Goal: Task Accomplishment & Management: Manage account settings

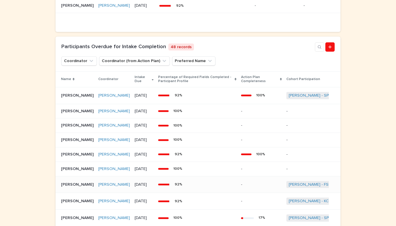
scroll to position [395, 0]
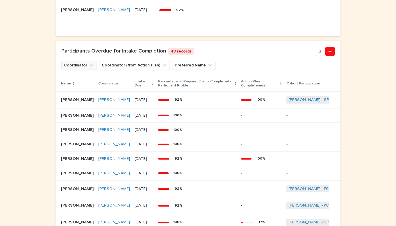
click at [82, 70] on button "Coordinator" at bounding box center [78, 65] width 35 height 9
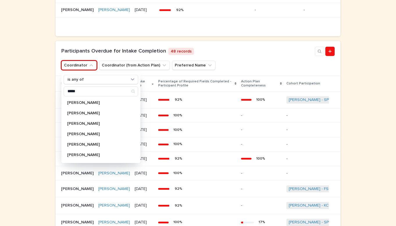
type input "*****"
drag, startPoint x: 82, startPoint y: 82, endPoint x: 105, endPoint y: 156, distance: 77.9
click at [105, 149] on div "[PERSON_NAME]" at bounding box center [101, 144] width 74 height 9
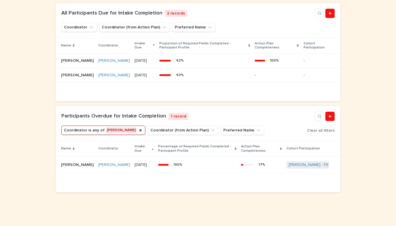
scroll to position [317, 0]
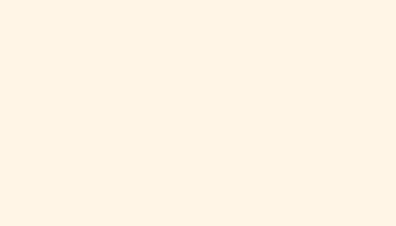
scroll to position [203, 0]
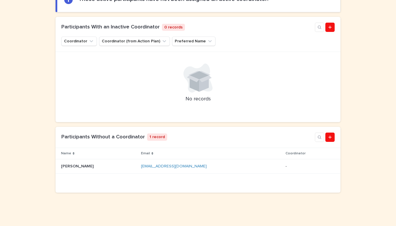
scroll to position [94, 0]
click at [106, 168] on p at bounding box center [98, 167] width 75 height 5
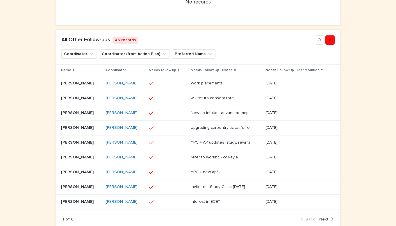
scroll to position [299, 0]
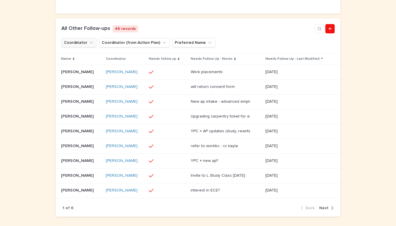
click at [74, 44] on button "Coordinator" at bounding box center [78, 42] width 35 height 9
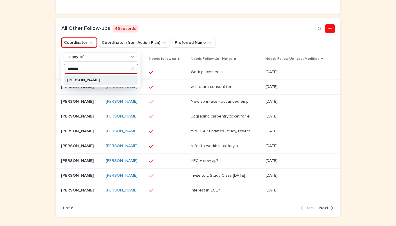
type input "*******"
click at [99, 82] on p "[PERSON_NAME]" at bounding box center [98, 80] width 62 height 4
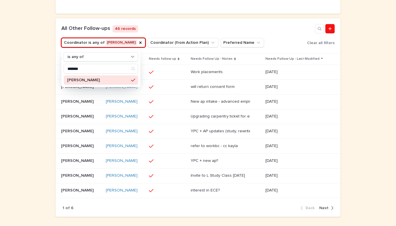
scroll to position [240, 0]
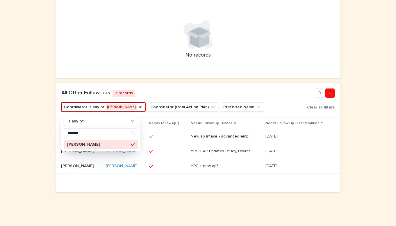
click at [41, 98] on div "Loading... Saving… Loading... Saving… Loading... Saving… Loading... Saving… Loa…" at bounding box center [198, 34] width 396 height 384
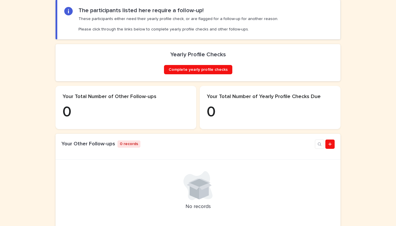
scroll to position [94, 0]
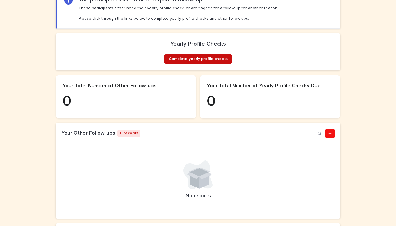
click at [184, 61] on span "Complete yearly profile checks" at bounding box center [198, 59] width 59 height 4
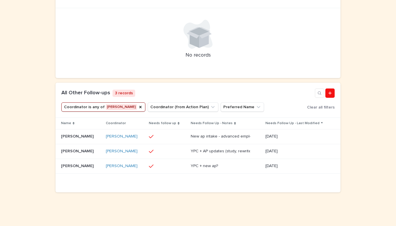
scroll to position [240, 0]
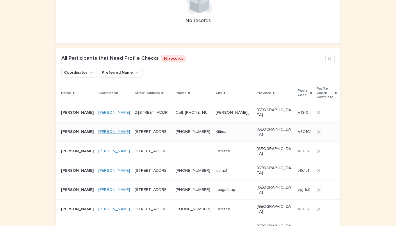
scroll to position [256, 0]
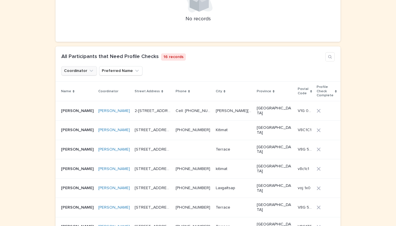
click at [80, 70] on button "Coordinator" at bounding box center [78, 70] width 35 height 9
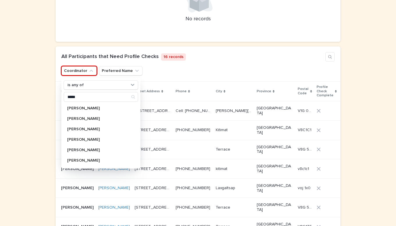
type input "*****"
drag, startPoint x: 80, startPoint y: 70, endPoint x: 104, endPoint y: 148, distance: 82.1
click at [104, 148] on p "David Hansen" at bounding box center [98, 150] width 62 height 4
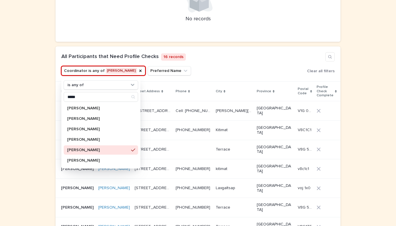
click at [26, 139] on div "Loading... Saving… Loading... Saving… Loading... Saving… Loading... Saving… Loa…" at bounding box center [198, 201] width 396 height 761
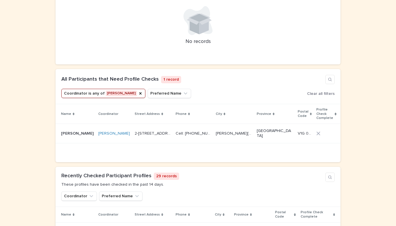
scroll to position [238, 0]
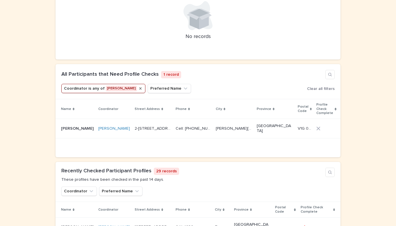
click at [138, 89] on icon "Coordinator" at bounding box center [140, 88] width 5 height 5
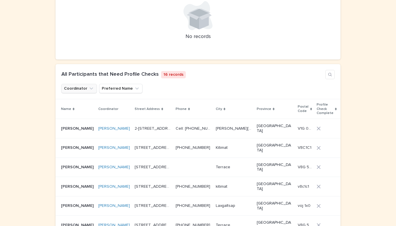
click at [85, 86] on button "Coordinator" at bounding box center [78, 88] width 35 height 9
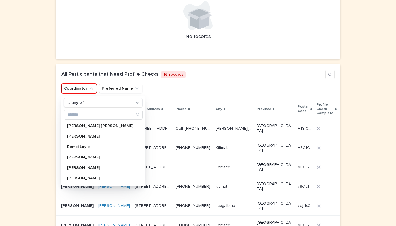
click at [39, 110] on div "Loading... Saving… Loading... Saving… Loading... Saving… Loading... Saving… Loa…" at bounding box center [198, 219] width 396 height 761
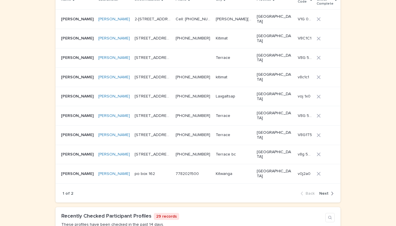
scroll to position [349, 0]
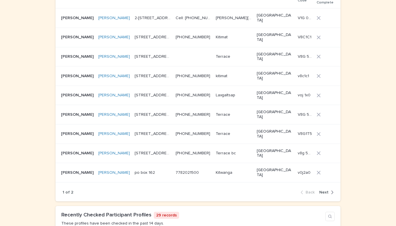
click at [323, 191] on span "Next" at bounding box center [323, 193] width 9 height 4
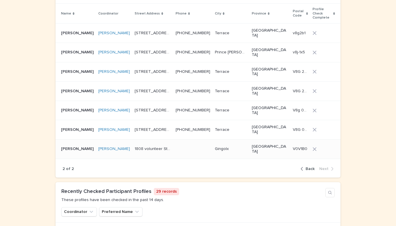
scroll to position [336, 0]
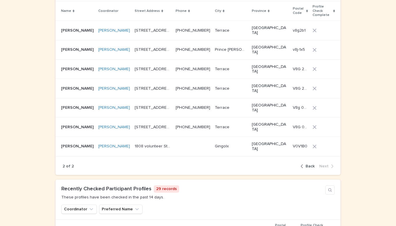
click at [311, 165] on span "Back" at bounding box center [310, 167] width 9 height 4
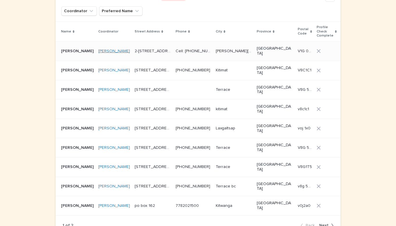
scroll to position [315, 0]
click at [42, 97] on div "Loading... Saving… Loading... Saving… Loading... Saving… Loading... Saving… Loa…" at bounding box center [198, 142] width 396 height 761
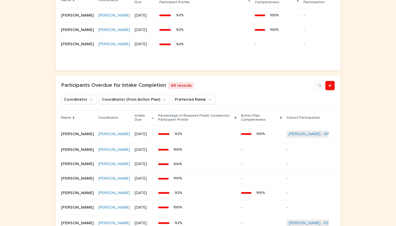
scroll to position [420, 0]
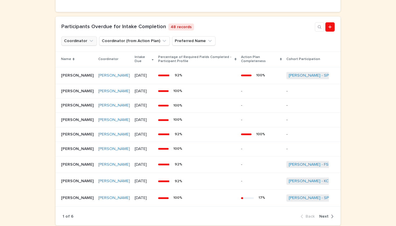
click at [87, 46] on button "Coordinator" at bounding box center [78, 40] width 35 height 9
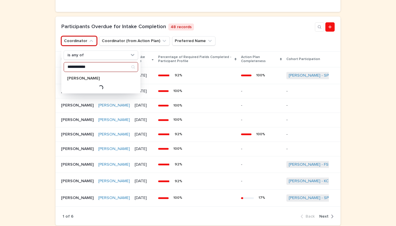
type input "**********"
drag, startPoint x: 87, startPoint y: 55, endPoint x: 111, endPoint y: 93, distance: 44.8
click at [111, 81] on p "[PERSON_NAME]" at bounding box center [98, 78] width 62 height 4
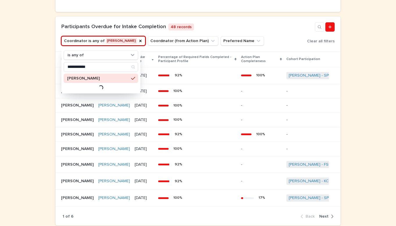
scroll to position [346, 0]
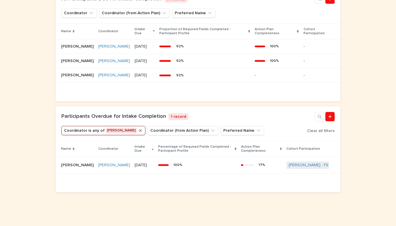
click at [139, 130] on icon "Coordinator" at bounding box center [140, 131] width 2 height 2
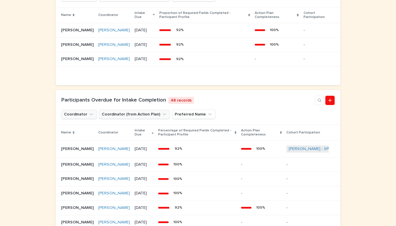
click at [142, 119] on button "Coordinator (from Action Plan)" at bounding box center [134, 114] width 71 height 9
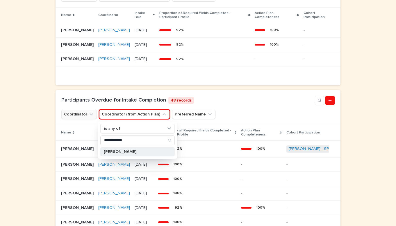
type input "**********"
click at [159, 154] on p "[PERSON_NAME]" at bounding box center [135, 152] width 62 height 4
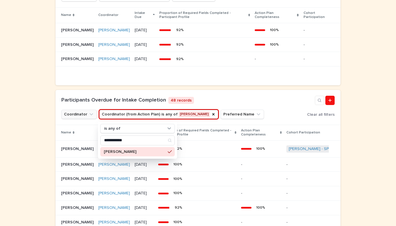
click at [45, 168] on div "Loading... Saving… Loading... Saving… Loading... Saving… Loading... Saving… Loa…" at bounding box center [198, 32] width 396 height 602
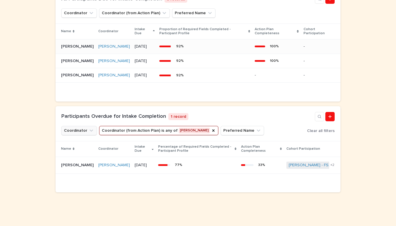
click at [75, 43] on p "Anna Edwards" at bounding box center [78, 46] width 34 height 6
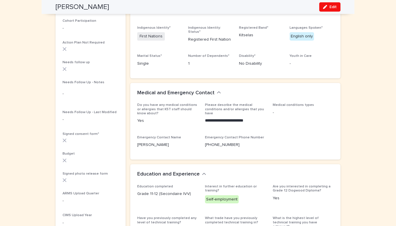
scroll to position [154, 0]
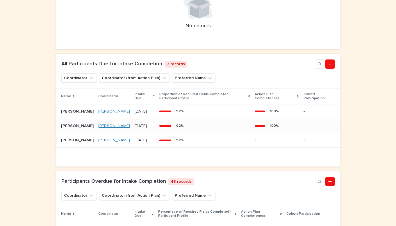
scroll to position [267, 0]
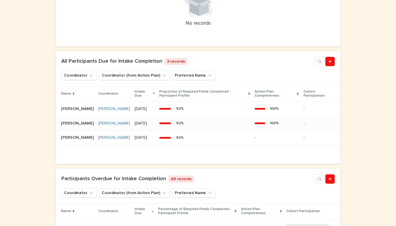
click at [79, 126] on p "Carly Nabess" at bounding box center [78, 123] width 34 height 6
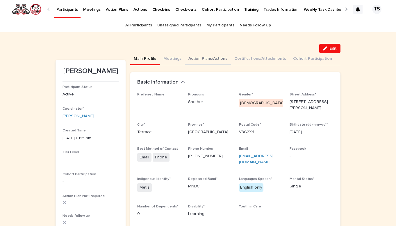
click at [199, 58] on button "Action Plans/Actions" at bounding box center [208, 59] width 46 height 12
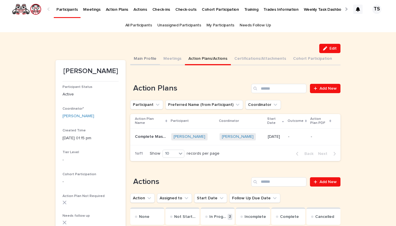
click at [145, 59] on button "Main Profile" at bounding box center [145, 59] width 30 height 12
click at [195, 57] on button "Action Plans/Actions" at bounding box center [208, 59] width 46 height 12
click at [167, 138] on p "Complete Master of Fine Arts" at bounding box center [151, 136] width 33 height 6
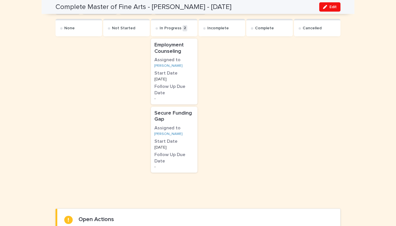
scroll to position [338, 0]
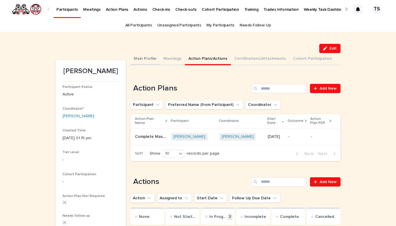
click at [156, 59] on button "Main Profile" at bounding box center [145, 59] width 30 height 12
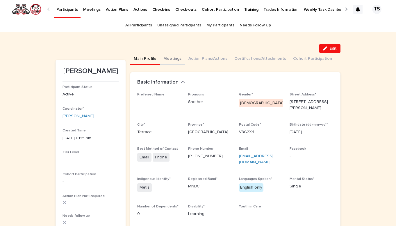
click at [167, 60] on button "Meetings" at bounding box center [172, 59] width 25 height 12
click at [153, 61] on button "Main Profile" at bounding box center [145, 59] width 30 height 12
click at [131, 55] on button "Main Profile" at bounding box center [145, 59] width 30 height 12
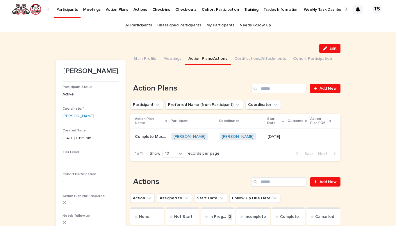
click at [185, 58] on button "Action Plans/Actions" at bounding box center [208, 59] width 46 height 12
click at [214, 140] on div "Carly Nabess + 0" at bounding box center [193, 136] width 44 height 7
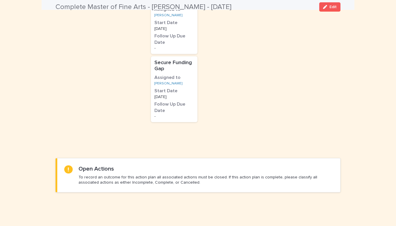
scroll to position [382, 0]
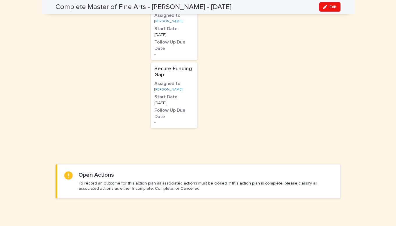
click at [189, 76] on div "Secure Funding Gap Assigned to Carly Nabess Start Date 5/9/2025 Follow Up Due D…" at bounding box center [174, 96] width 47 height 66
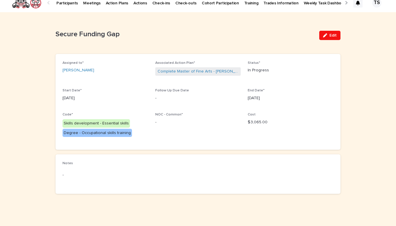
scroll to position [6, 0]
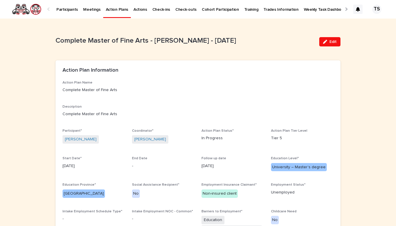
click at [269, 77] on div "Action Plan Information" at bounding box center [198, 70] width 285 height 20
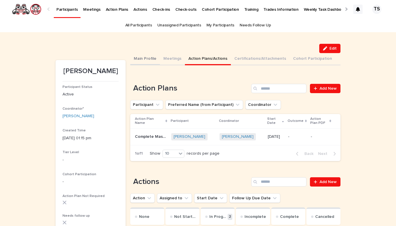
click at [145, 59] on button "Main Profile" at bounding box center [145, 59] width 30 height 12
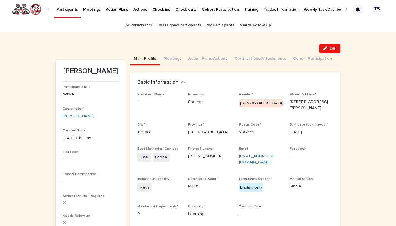
click at [141, 49] on div "Edit" at bounding box center [198, 48] width 285 height 9
click at [132, 44] on div "Edit" at bounding box center [198, 48] width 285 height 9
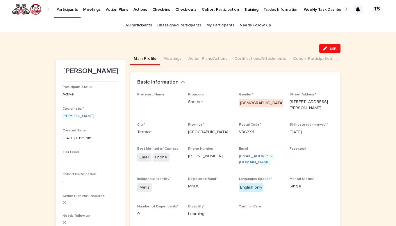
click at [132, 44] on div "Edit" at bounding box center [198, 48] width 285 height 9
click at [198, 58] on button "Action Plans/Actions" at bounding box center [208, 59] width 46 height 12
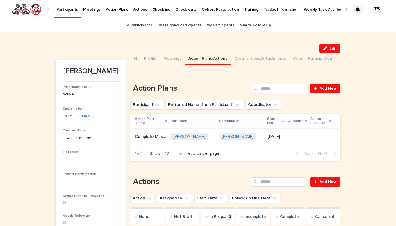
click at [215, 136] on div "Carly Nabess + 0" at bounding box center [193, 137] width 44 height 12
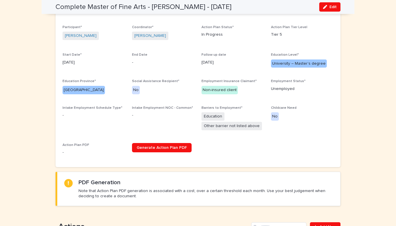
scroll to position [106, 0]
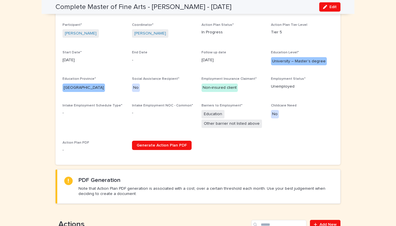
click at [197, 74] on div "Action Plan Name Complete Master of Fine Arts Description Complete Master of Fi…" at bounding box center [198, 66] width 271 height 183
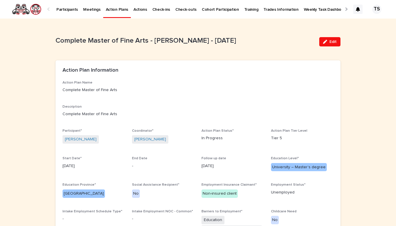
scroll to position [0, 0]
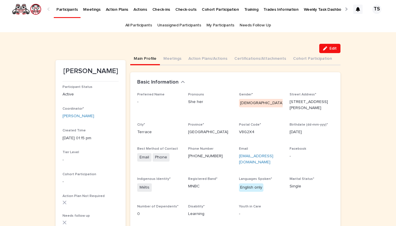
click at [145, 62] on button "Main Profile" at bounding box center [145, 59] width 30 height 12
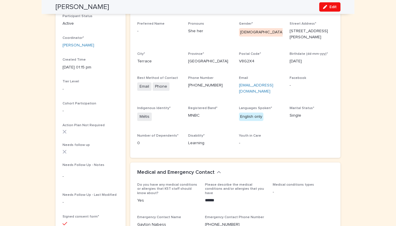
scroll to position [73, 0]
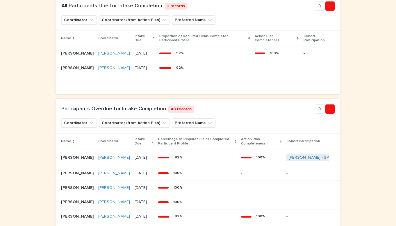
scroll to position [321, 0]
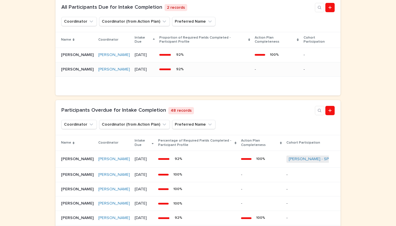
click at [69, 72] on p "[PERSON_NAME]" at bounding box center [78, 69] width 34 height 6
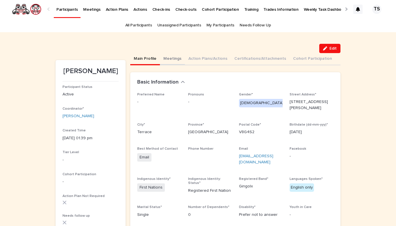
click at [172, 63] on button "Meetings" at bounding box center [172, 59] width 25 height 12
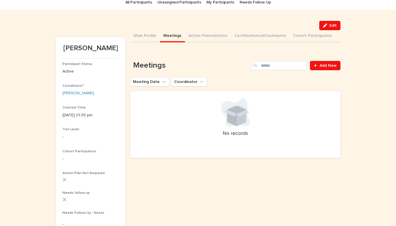
scroll to position [27, 0]
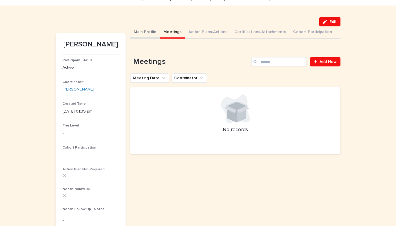
click at [144, 34] on button "Main Profile" at bounding box center [145, 32] width 30 height 12
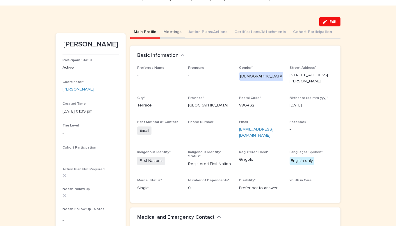
click at [172, 33] on button "Meetings" at bounding box center [172, 32] width 25 height 12
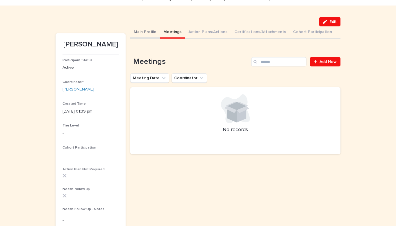
click at [147, 32] on button "Main Profile" at bounding box center [145, 32] width 30 height 12
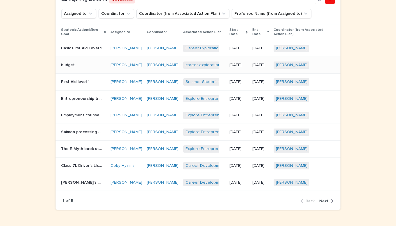
scroll to position [268, 0]
click at [106, 17] on button "Coordinator" at bounding box center [116, 13] width 35 height 9
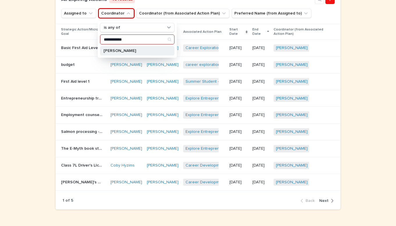
type input "**********"
click at [128, 53] on p "David Hansen" at bounding box center [135, 51] width 62 height 4
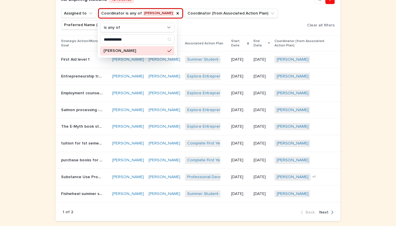
click at [29, 71] on div "**********" at bounding box center [198, 32] width 396 height 447
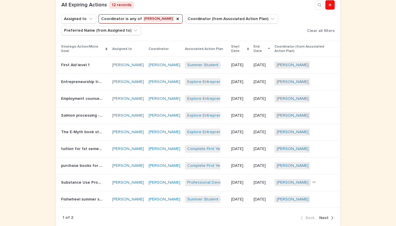
scroll to position [262, 0]
click at [214, 13] on div "All Expiring Actions 12 records Assigned to Coordinator is any of David Hansen …" at bounding box center [198, 18] width 285 height 47
click at [17, 91] on div "Loading... Saving… Loading... Saving… Loading... Saving… Loading... Saving… Loa…" at bounding box center [198, 37] width 396 height 447
click at [26, 118] on div "Loading... Saving… Loading... Saving… Loading... Saving… Loading... Saving… Loa…" at bounding box center [198, 37] width 396 height 447
click at [85, 162] on div "purchase books for 1st semester purchase books for 1st semester" at bounding box center [84, 167] width 47 height 10
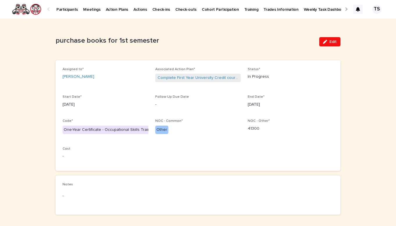
click at [307, 104] on p "2/9/2025" at bounding box center [291, 105] width 86 height 6
click at [74, 77] on link "Debbie Kroeker" at bounding box center [79, 77] width 32 height 6
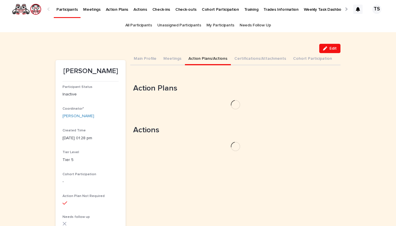
click at [213, 60] on button "Action Plans/Actions" at bounding box center [208, 59] width 46 height 12
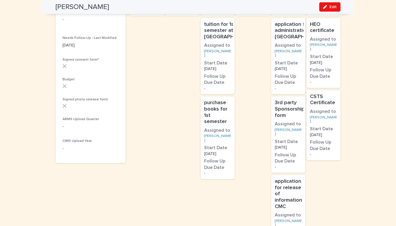
scroll to position [234, 0]
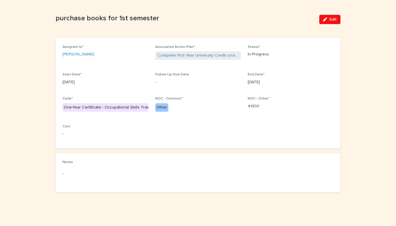
scroll to position [21, 0]
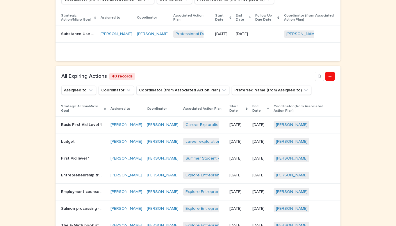
scroll to position [206, 0]
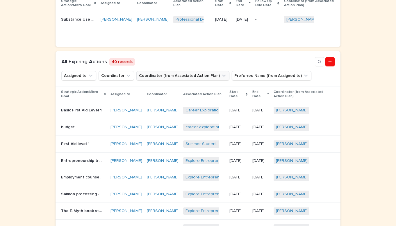
click at [189, 75] on button "Coordinator (from Associated Action Plan)" at bounding box center [182, 75] width 93 height 9
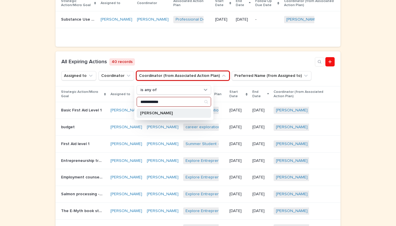
type input "**********"
click at [198, 114] on p "David Hansen" at bounding box center [171, 113] width 62 height 4
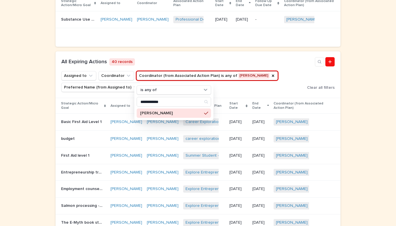
click at [44, 134] on div "Loading... Saving… Loading... Saving… Loading... Saving… Loading... Saving… Loa…" at bounding box center [198, 94] width 396 height 447
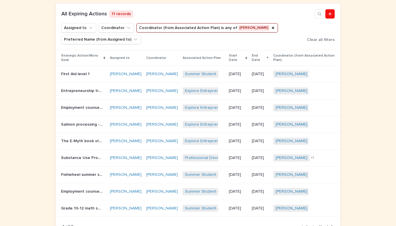
scroll to position [264, 0]
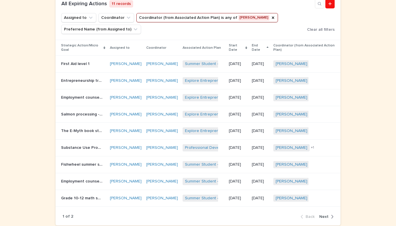
click at [324, 215] on span "Next" at bounding box center [323, 217] width 9 height 4
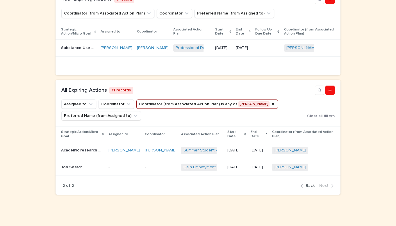
click at [311, 181] on div "2 of 2 Back Next" at bounding box center [198, 186] width 285 height 18
click at [312, 184] on span "Back" at bounding box center [310, 186] width 9 height 4
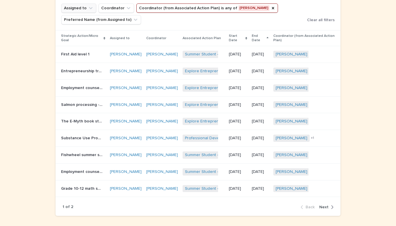
scroll to position [278, 0]
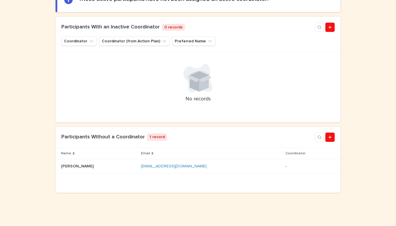
scroll to position [94, 0]
click at [240, 170] on div "[EMAIL_ADDRESS][DOMAIN_NAME] [EMAIL_ADDRESS][DOMAIN_NAME]" at bounding box center [211, 167] width 140 height 10
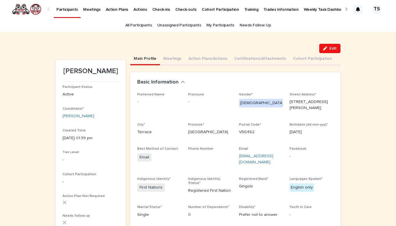
click at [153, 48] on div "Edit" at bounding box center [198, 48] width 285 height 9
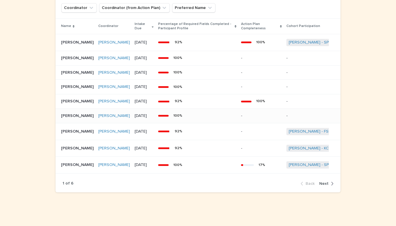
scroll to position [449, 0]
click at [86, 100] on div "Bryce Cameron Bryce Cameron" at bounding box center [77, 102] width 33 height 10
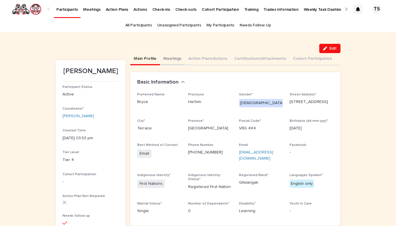
click at [173, 59] on button "Meetings" at bounding box center [172, 59] width 25 height 12
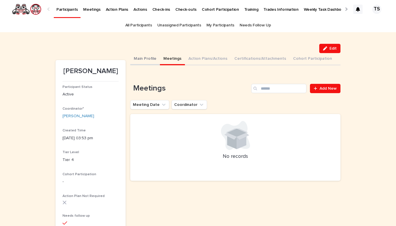
click at [154, 62] on button "Main Profile" at bounding box center [145, 59] width 30 height 12
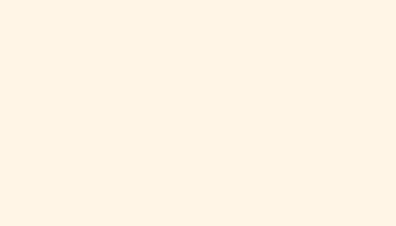
scroll to position [119, 0]
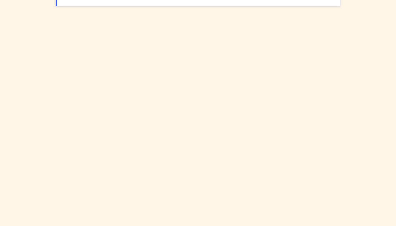
scroll to position [116, 0]
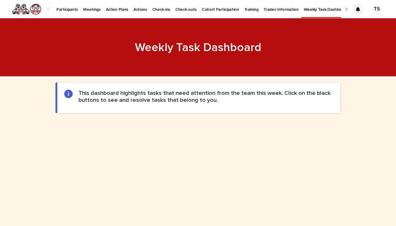
scroll to position [0, 0]
click at [373, 52] on div "Weekly Task Dashboard •••" at bounding box center [198, 50] width 396 height 19
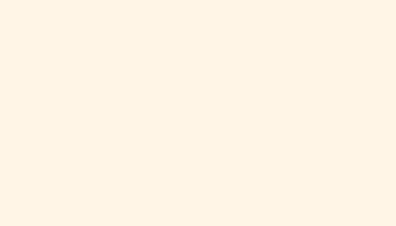
scroll to position [135, 0]
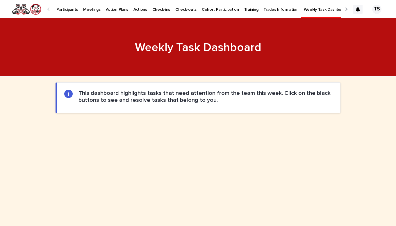
scroll to position [0, 0]
